Goal: Task Accomplishment & Management: Use online tool/utility

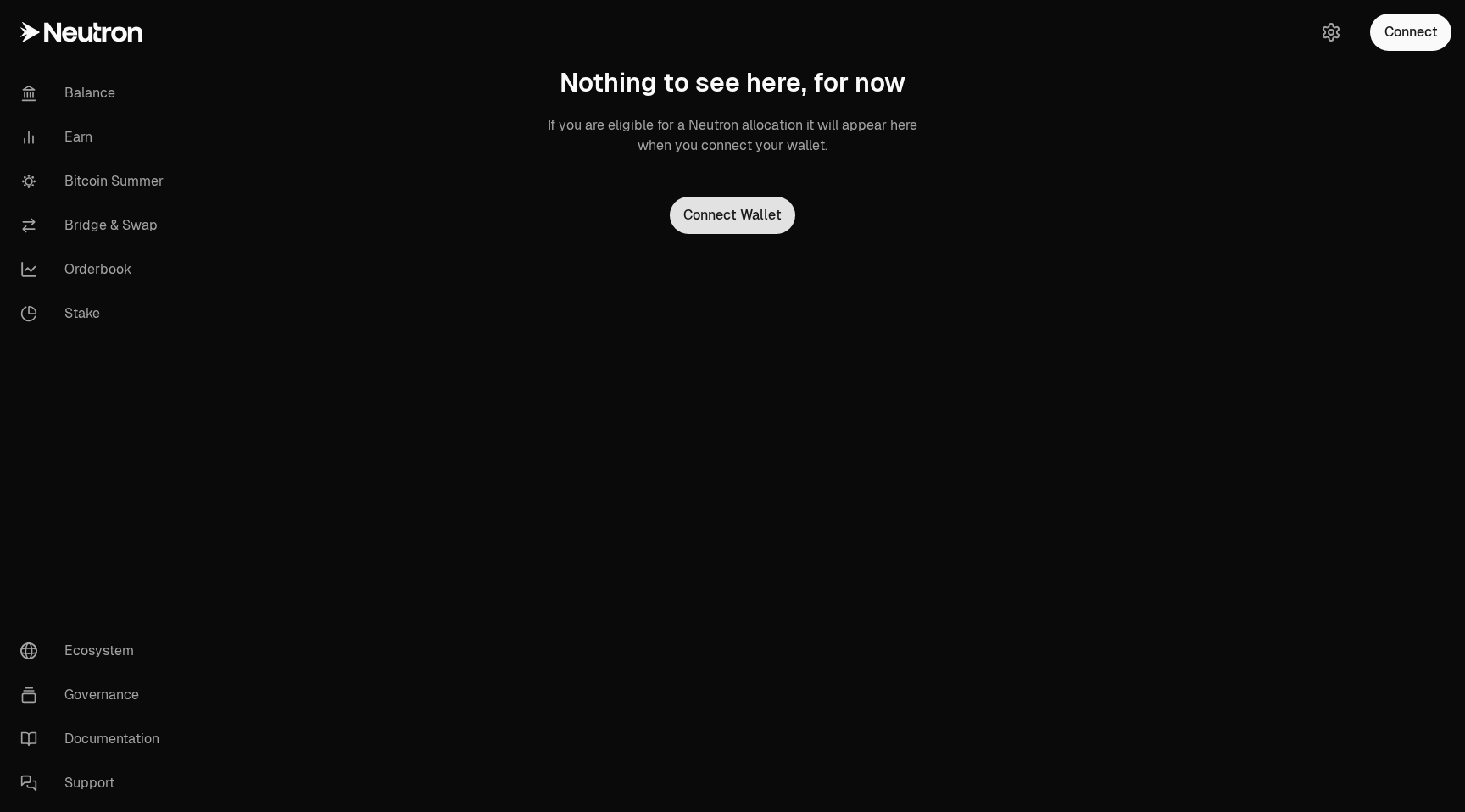
click at [764, 224] on button "Connect Wallet" at bounding box center [732, 215] width 125 height 38
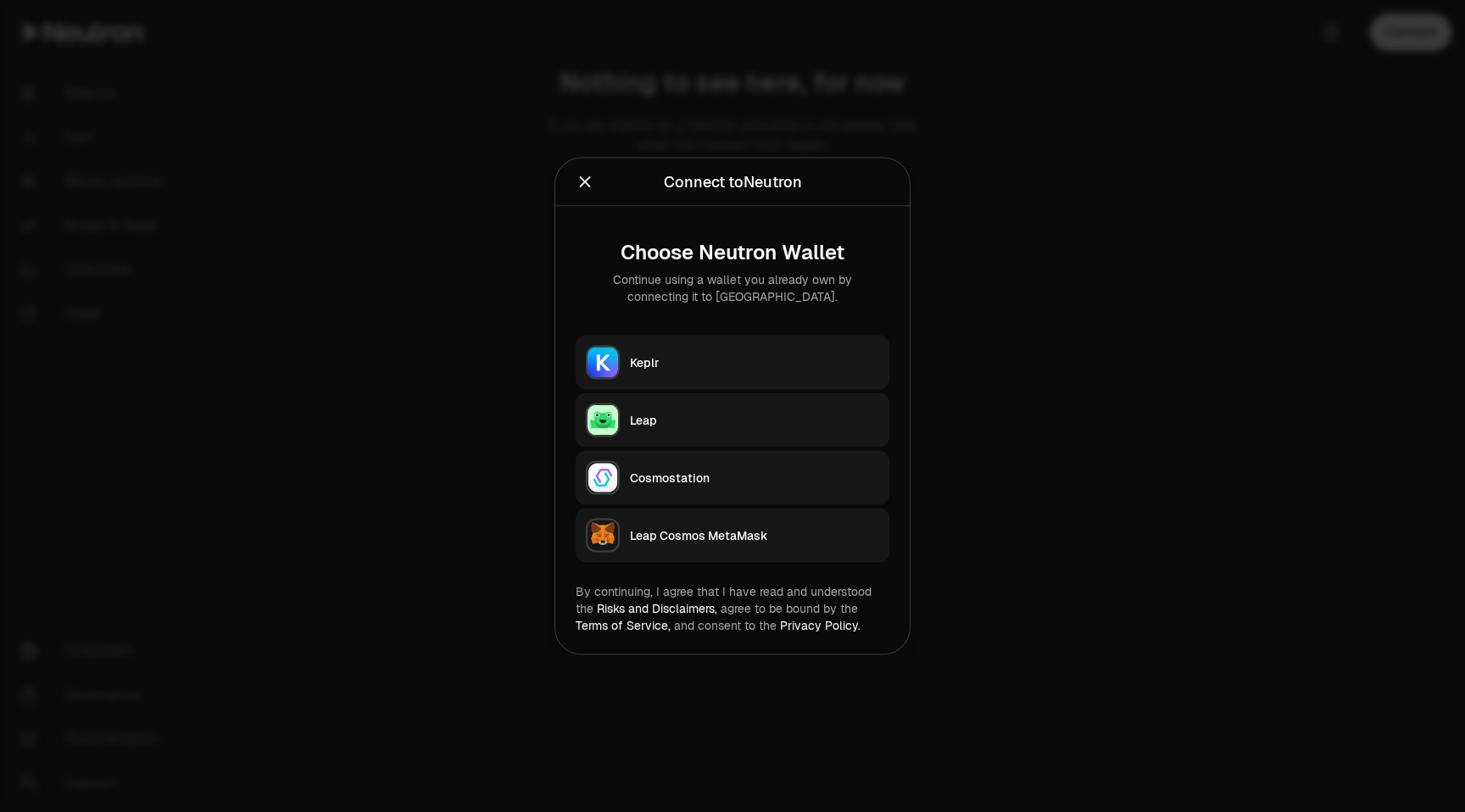
click at [712, 350] on button "Keplr" at bounding box center [732, 363] width 314 height 55
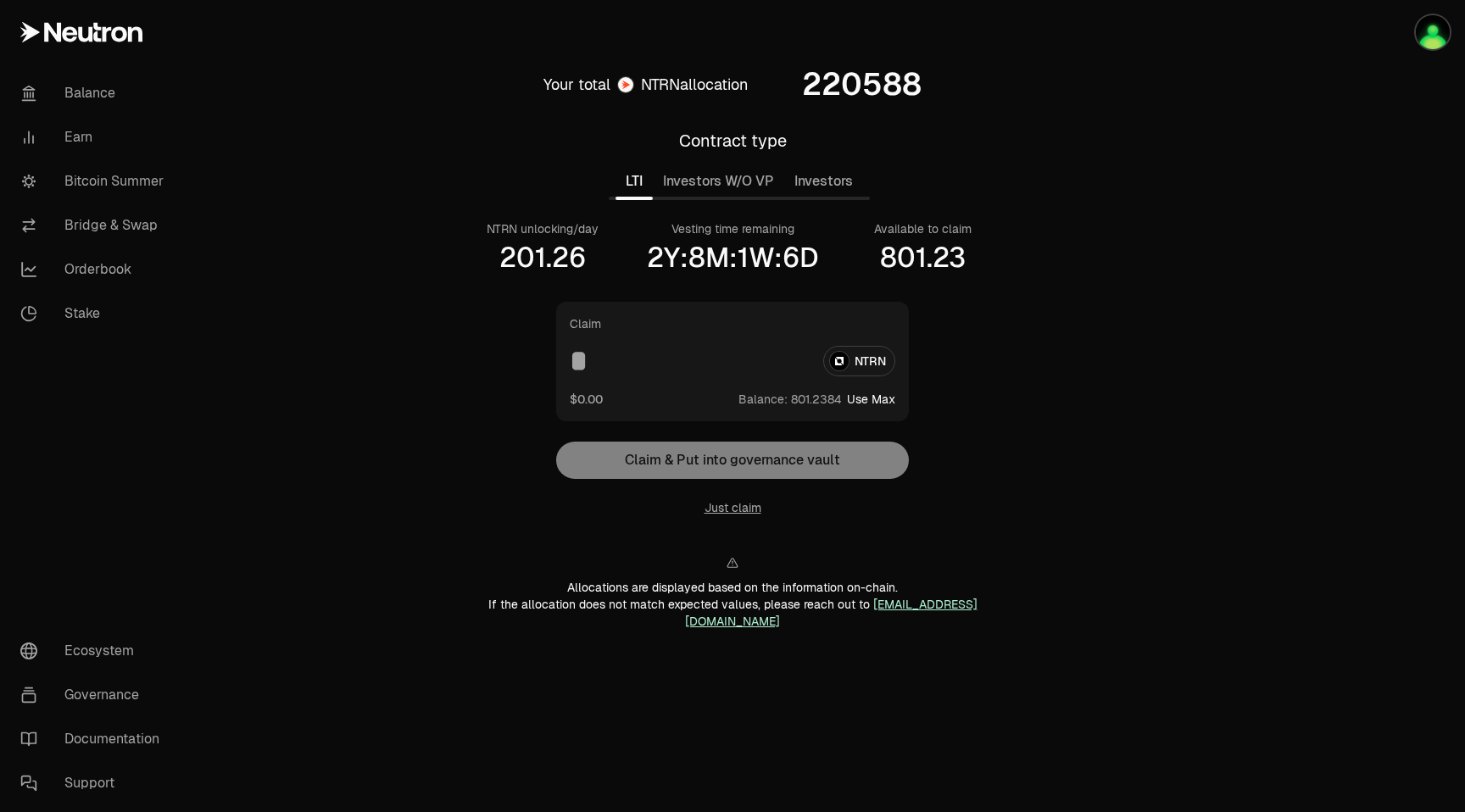
click at [583, 357] on input at bounding box center [689, 361] width 240 height 30
click at [854, 370] on div "NTRN" at bounding box center [732, 361] width 325 height 30
click at [838, 364] on div "NTRN" at bounding box center [732, 361] width 325 height 30
click at [867, 395] on button "Use Max" at bounding box center [871, 399] width 48 height 17
type input "*********"
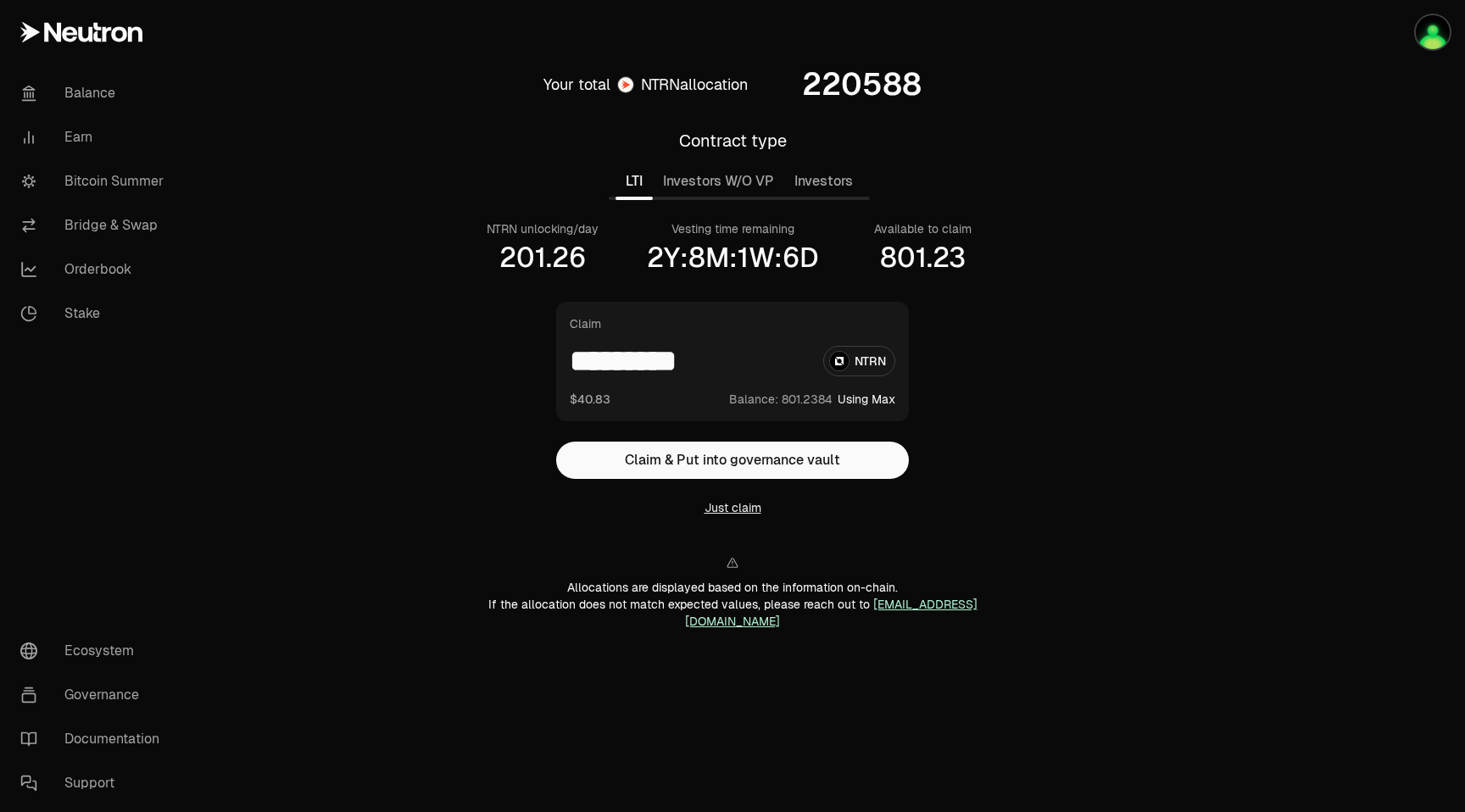
click at [740, 508] on button "Just claim" at bounding box center [732, 508] width 56 height 17
